Goal: Task Accomplishment & Management: Manage account settings

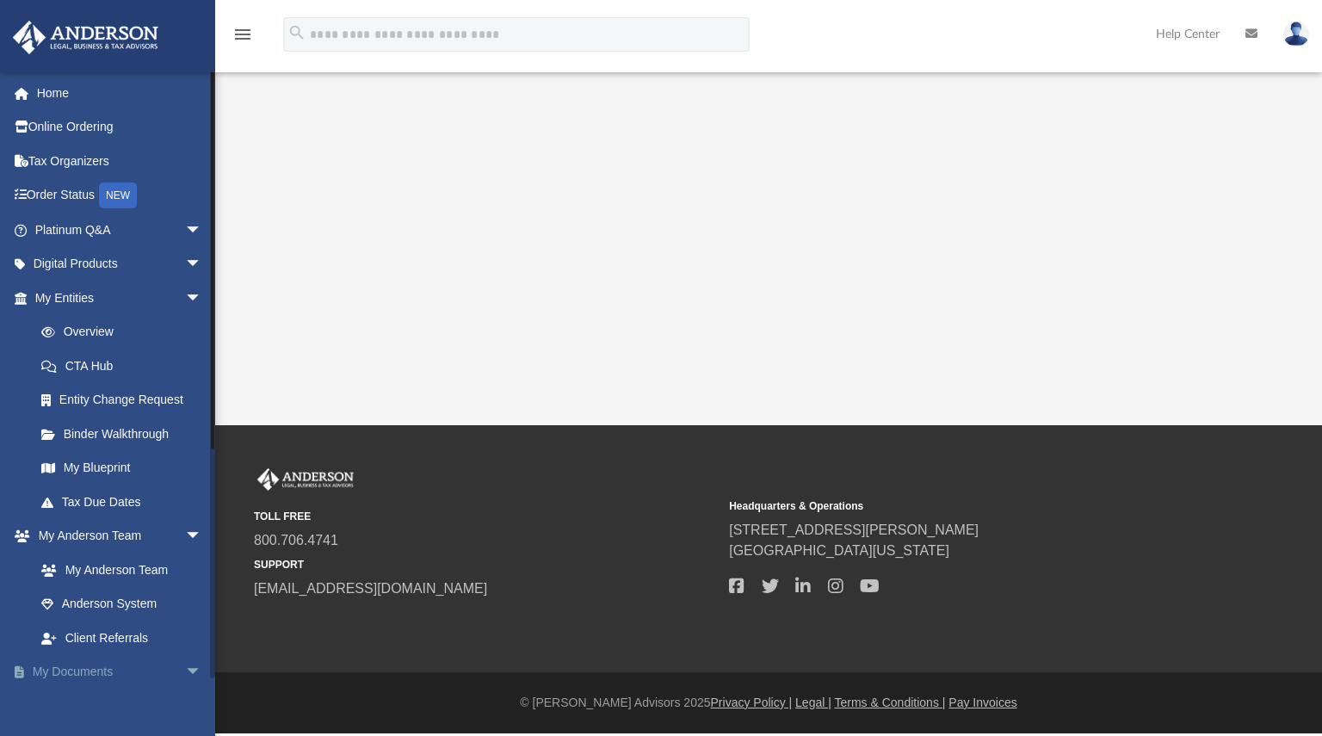
click at [105, 674] on link "My Documents arrow_drop_down" at bounding box center [120, 672] width 216 height 34
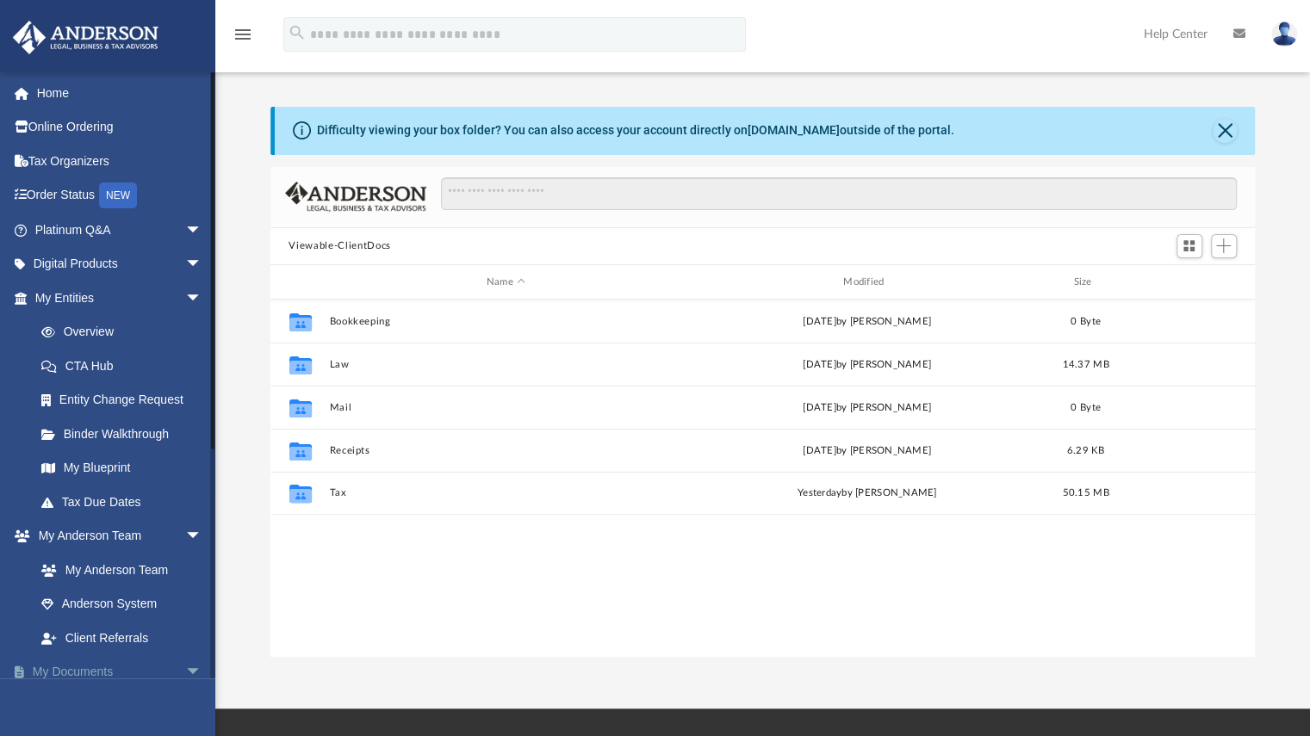
scroll to position [378, 971]
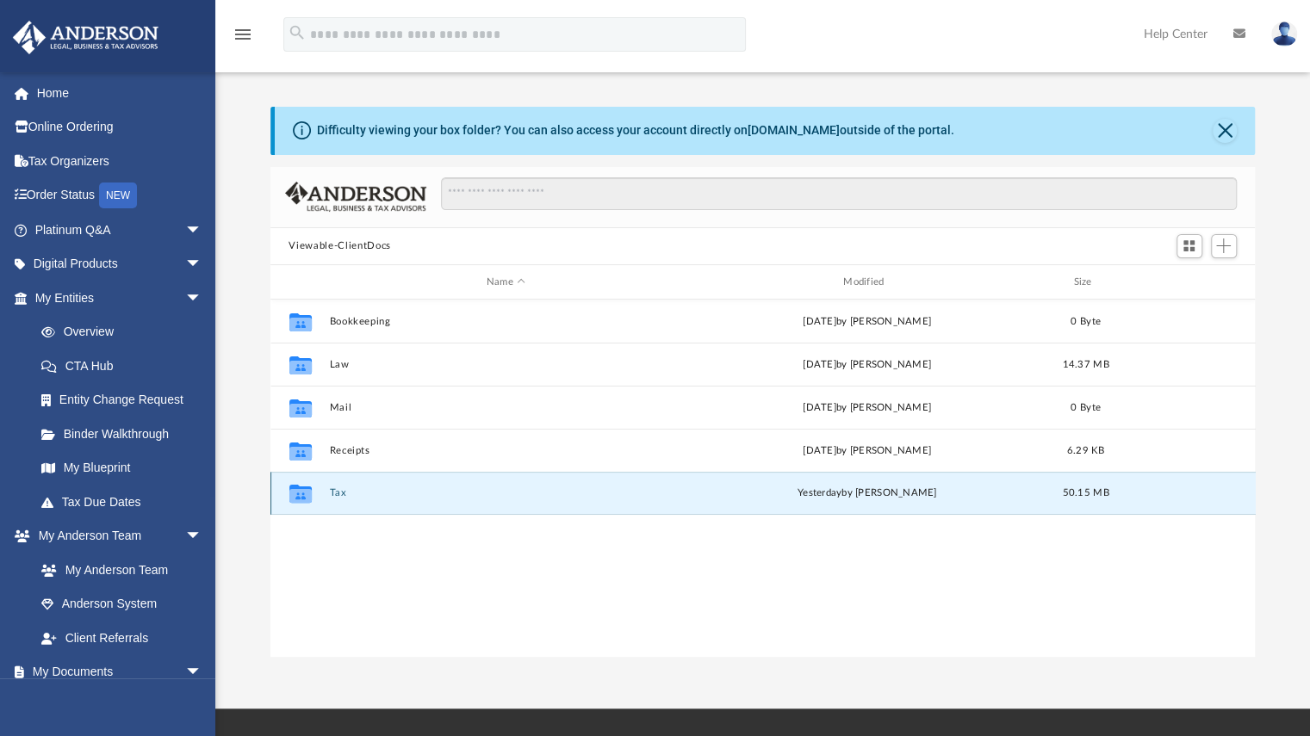
click at [338, 498] on button "Tax" at bounding box center [505, 493] width 353 height 11
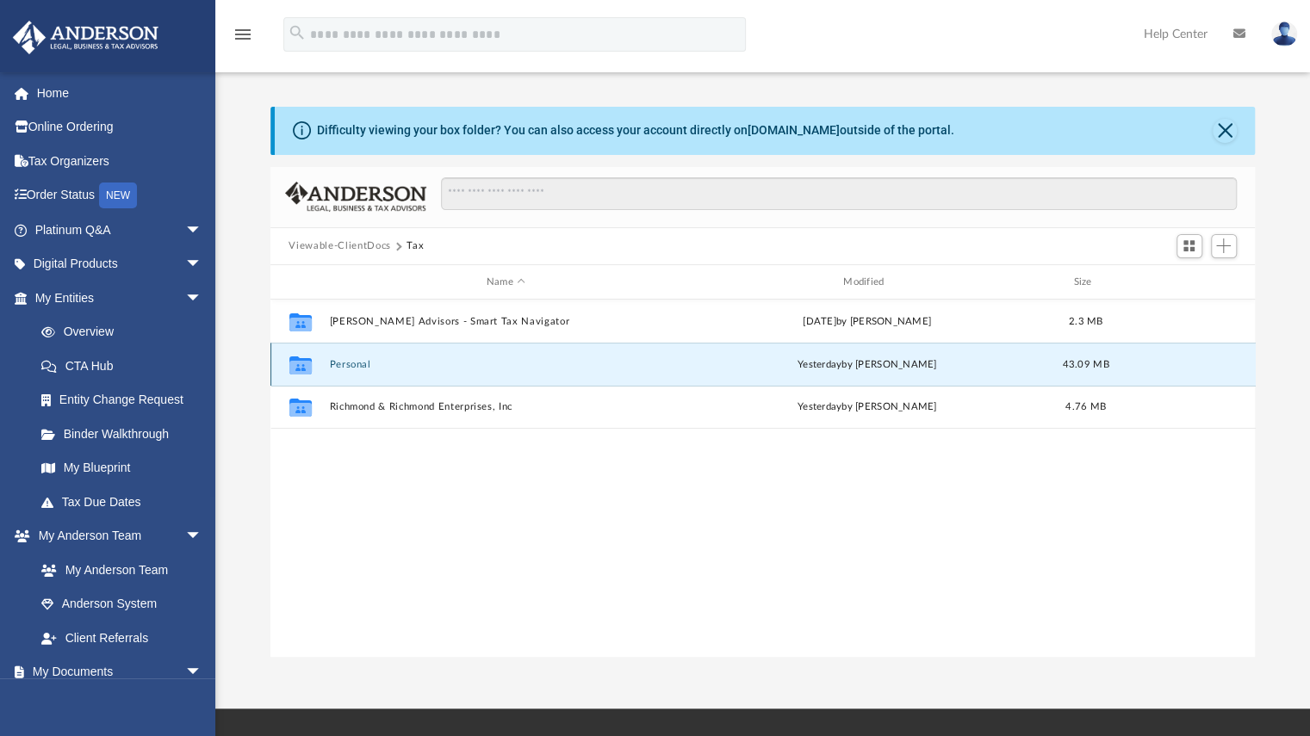
click at [339, 364] on button "Personal" at bounding box center [505, 364] width 353 height 11
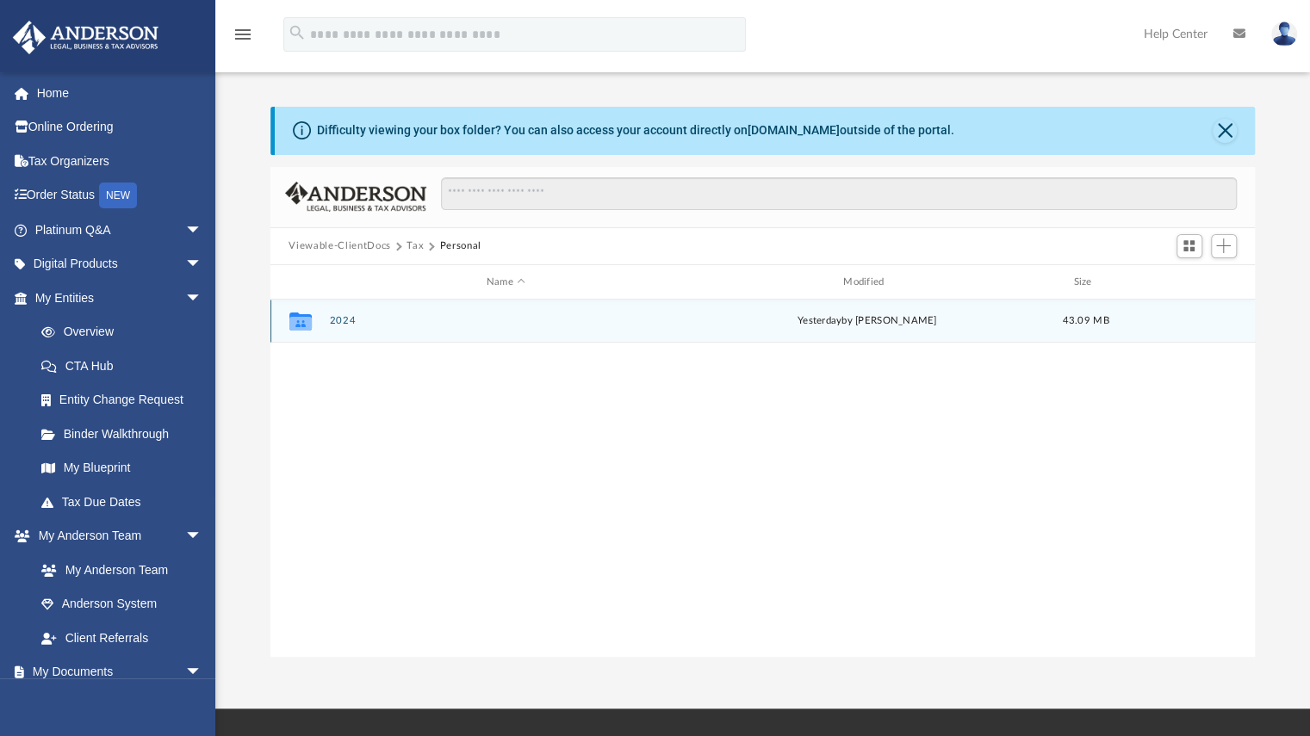
click at [340, 318] on button "2024" at bounding box center [505, 321] width 353 height 11
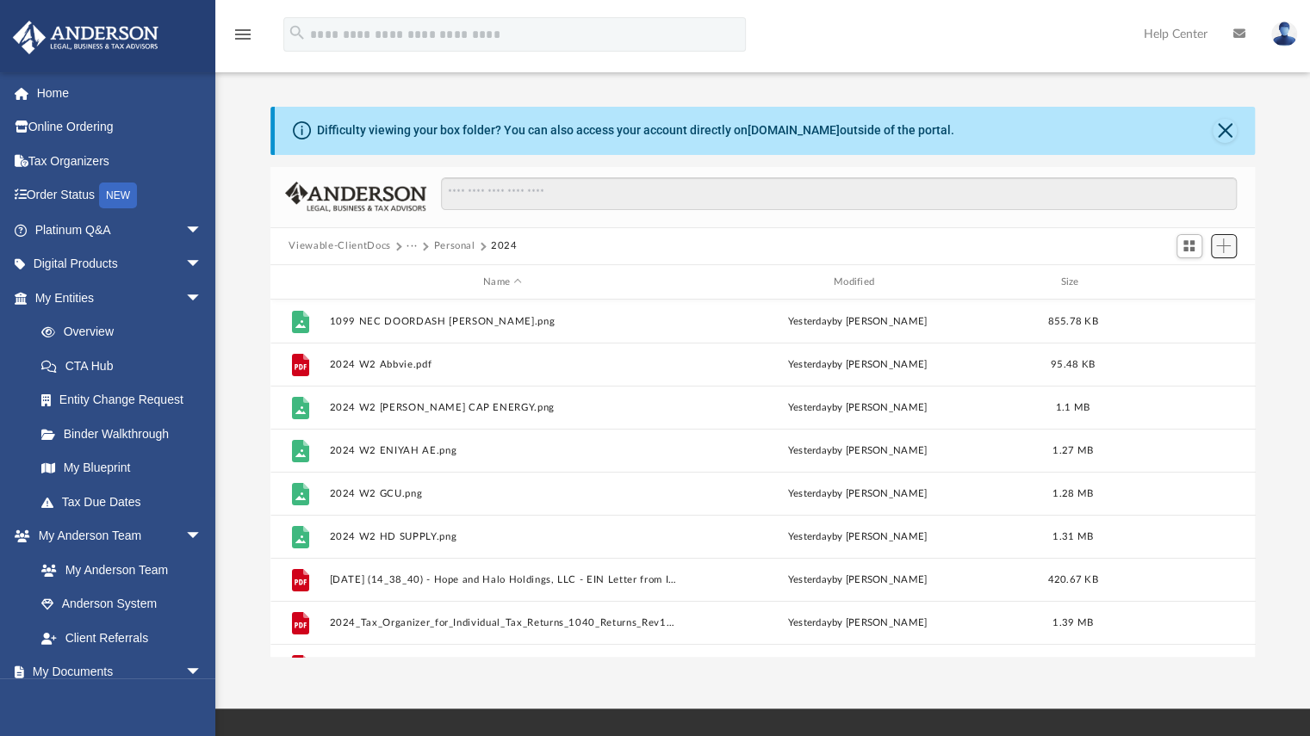
click at [1226, 244] on span "Add" at bounding box center [1223, 245] width 15 height 15
click at [1183, 280] on li "Upload" at bounding box center [1198, 280] width 55 height 18
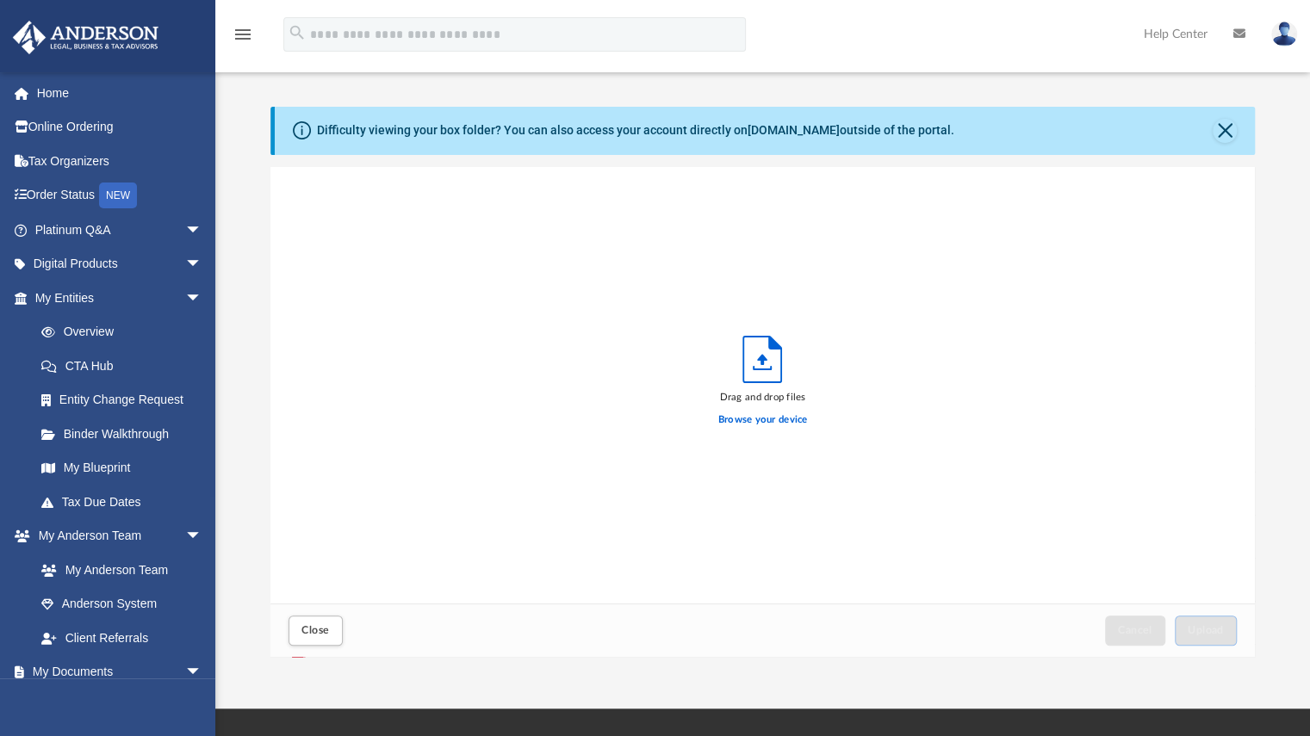
scroll to position [424, 971]
click at [754, 420] on label "Browse your device" at bounding box center [763, 419] width 90 height 15
click at [0, 0] on input "Browse your device" at bounding box center [0, 0] width 0 height 0
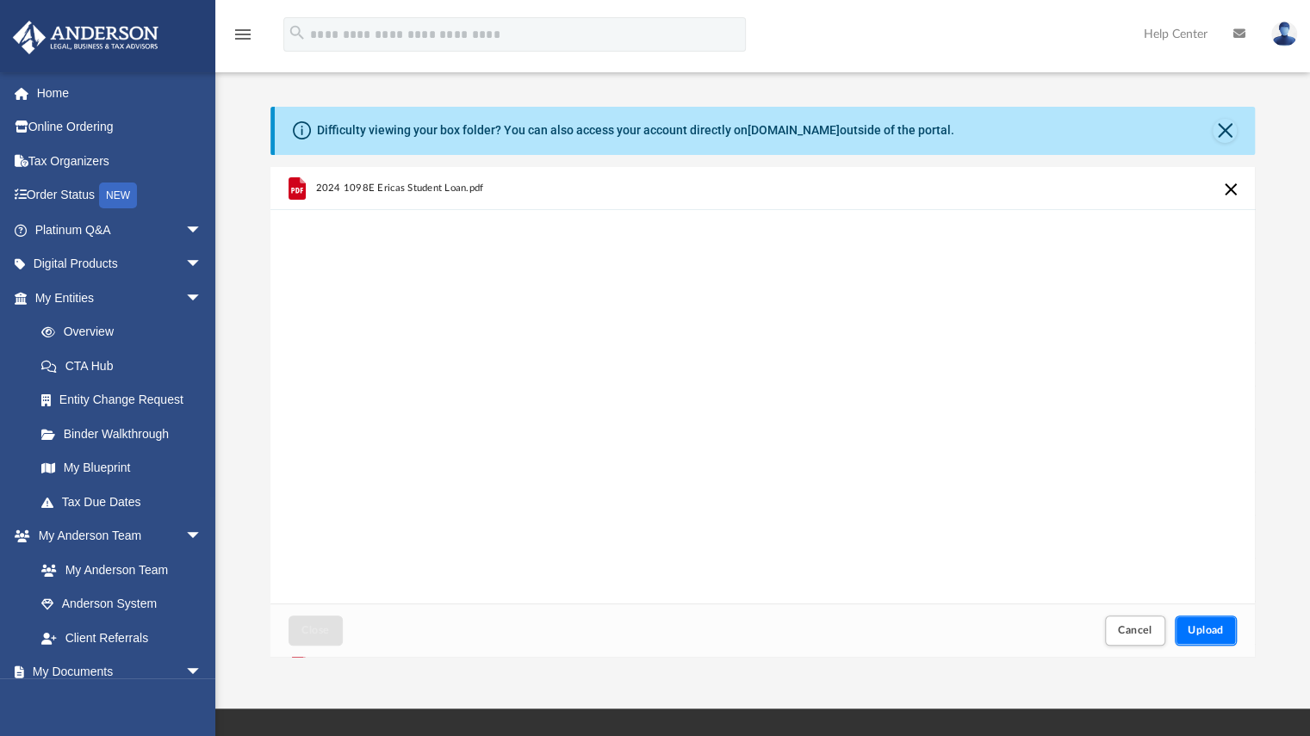
click at [1202, 625] on span "Upload" at bounding box center [1205, 630] width 36 height 10
